Goal: Task Accomplishment & Management: Complete application form

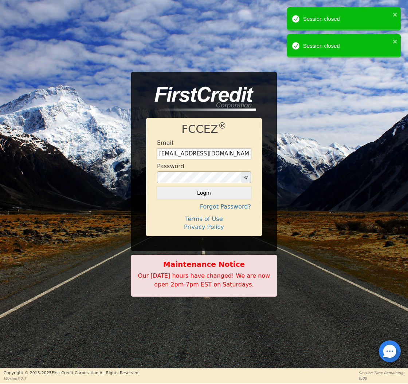
type input "[EMAIL_ADDRESS][DOMAIN_NAME]"
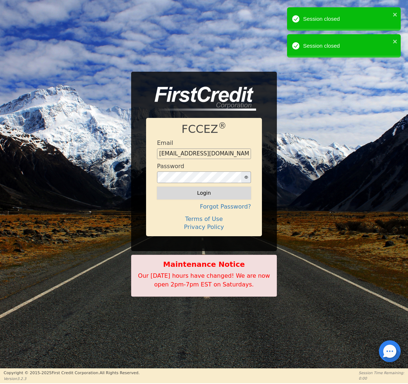
click at [190, 195] on button "Login" at bounding box center [204, 193] width 94 height 12
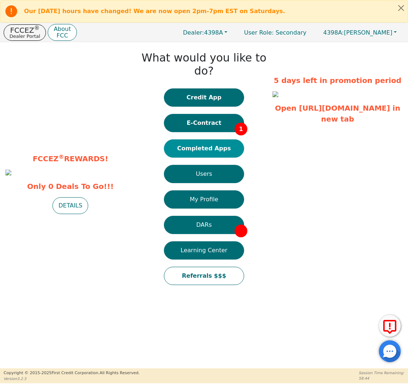
click at [216, 139] on button "Completed Apps" at bounding box center [204, 148] width 80 height 18
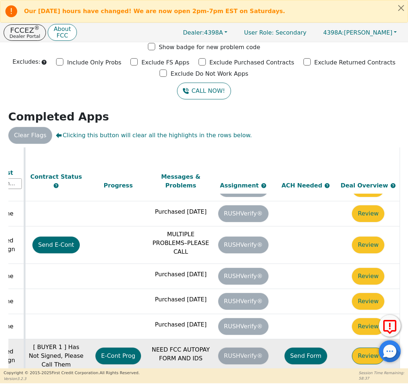
scroll to position [390, 407]
click at [302, 348] on button "Send Form" at bounding box center [305, 356] width 43 height 17
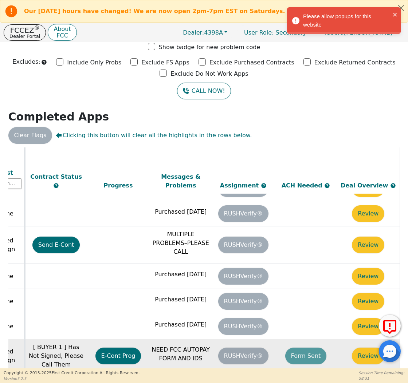
click at [355, 19] on div "Please allow popups for this website" at bounding box center [346, 20] width 87 height 16
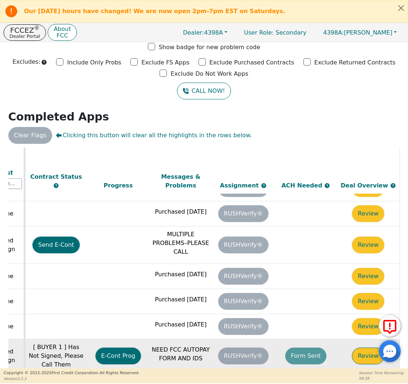
click at [363, 348] on button "Review" at bounding box center [368, 356] width 32 height 17
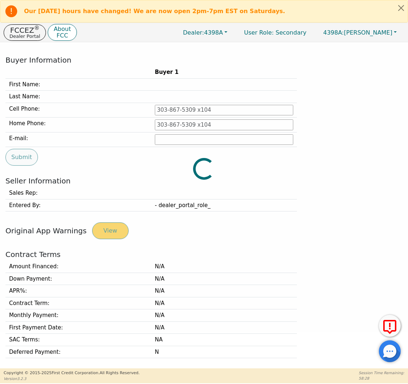
type input "[PHONE_NUMBER]"
type input "[EMAIL_ADDRESS][DOMAIN_NAME]"
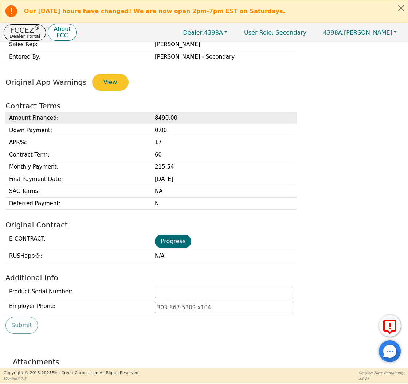
scroll to position [269, 0]
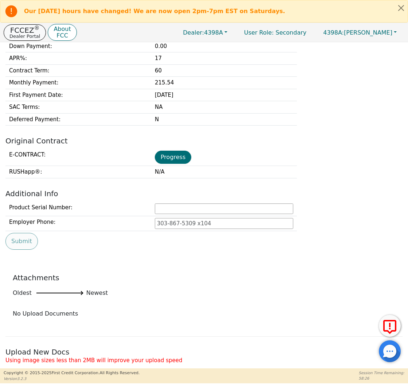
click at [28, 32] on p "FCCEZ ®" at bounding box center [24, 30] width 31 height 7
